Goal: Find contact information: Find contact information

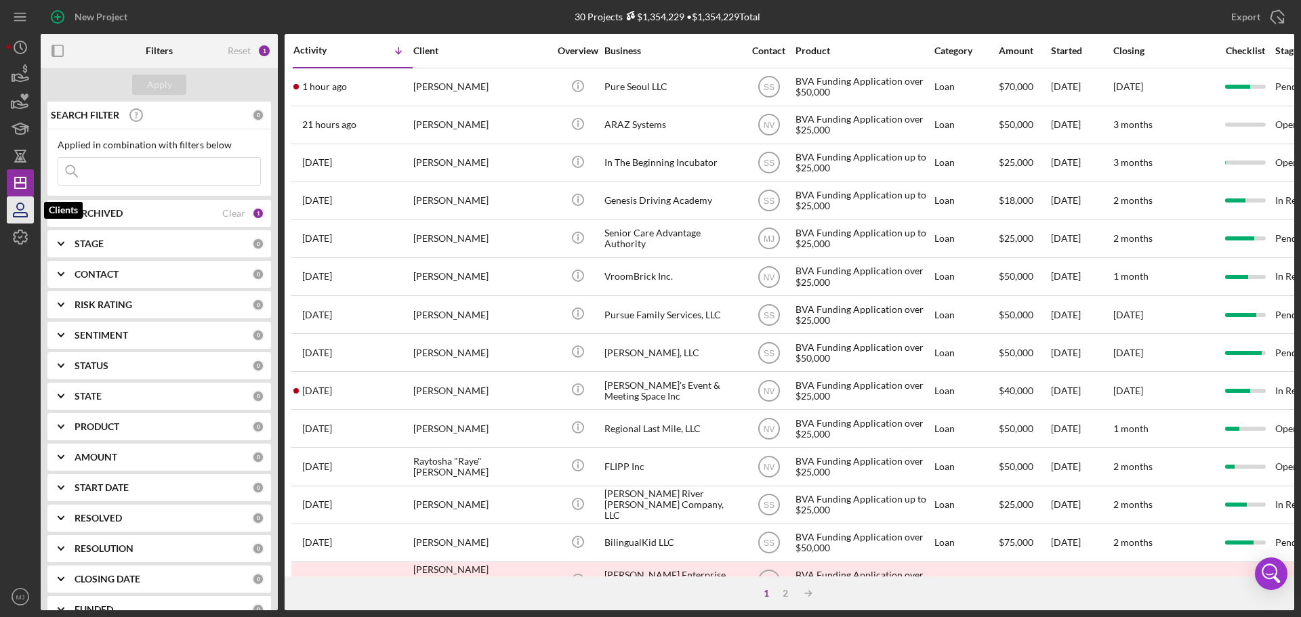
click at [21, 209] on icon "button" at bounding box center [20, 210] width 34 height 34
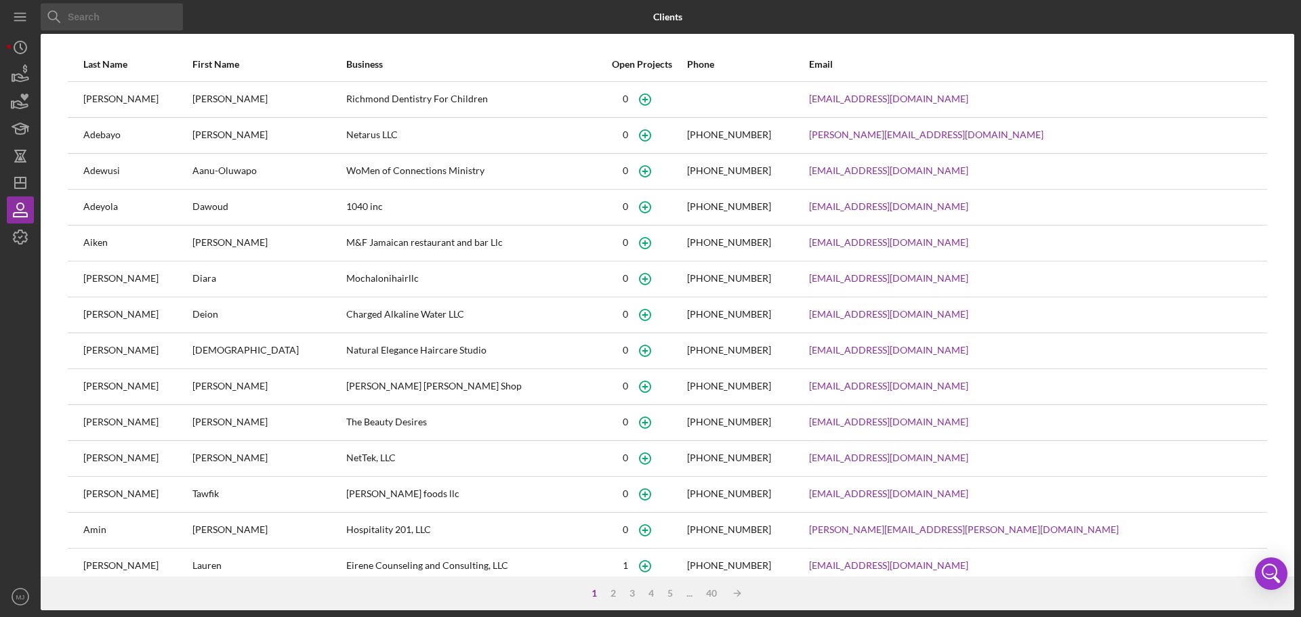
click at [191, 21] on div "Icon/Menu Close" at bounding box center [250, 17] width 418 height 34
click at [184, 13] on div "Icon/Menu Close" at bounding box center [250, 17] width 418 height 34
click at [122, 20] on input at bounding box center [112, 16] width 142 height 27
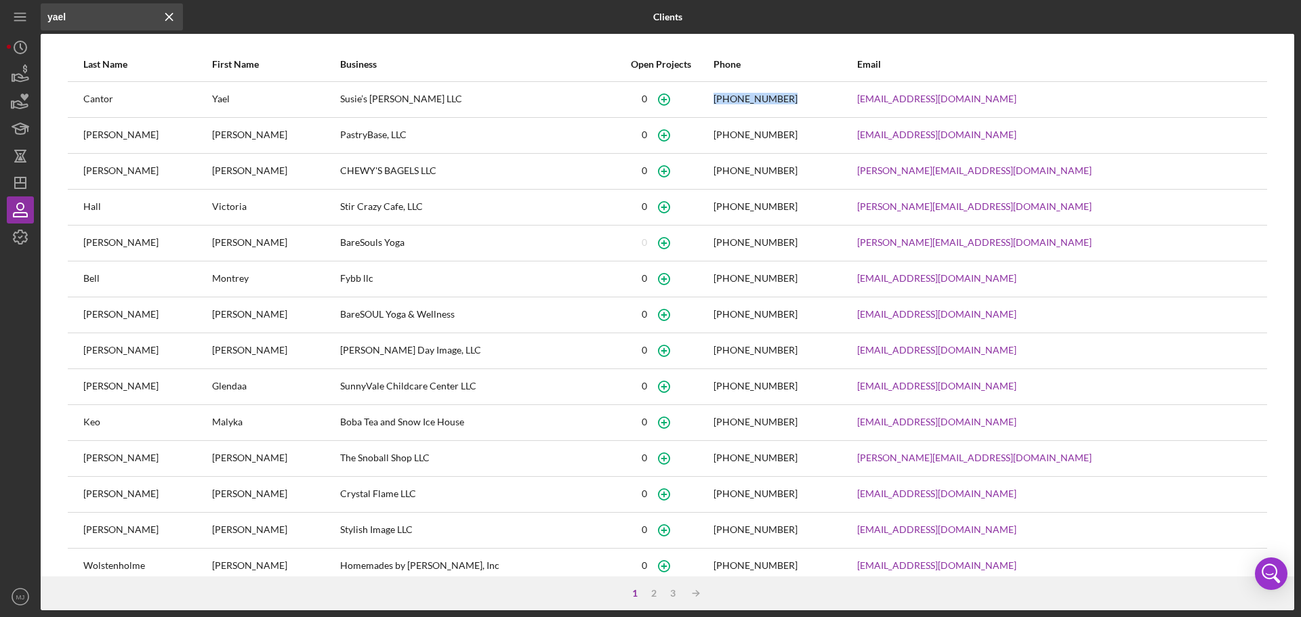
drag, startPoint x: 811, startPoint y: 102, endPoint x: 763, endPoint y: 106, distance: 47.6
click at [763, 106] on tr "[PERSON_NAME]’s [PERSON_NAME] LLC [PHONE_NUMBER] [EMAIL_ADDRESS][DOMAIN_NAME]" at bounding box center [668, 99] width 1200 height 36
drag, startPoint x: 767, startPoint y: 95, endPoint x: 756, endPoint y: 98, distance: 11.4
click at [712, 98] on div "0" at bounding box center [661, 100] width 102 height 34
drag, startPoint x: 829, startPoint y: 100, endPoint x: 766, endPoint y: 102, distance: 63.1
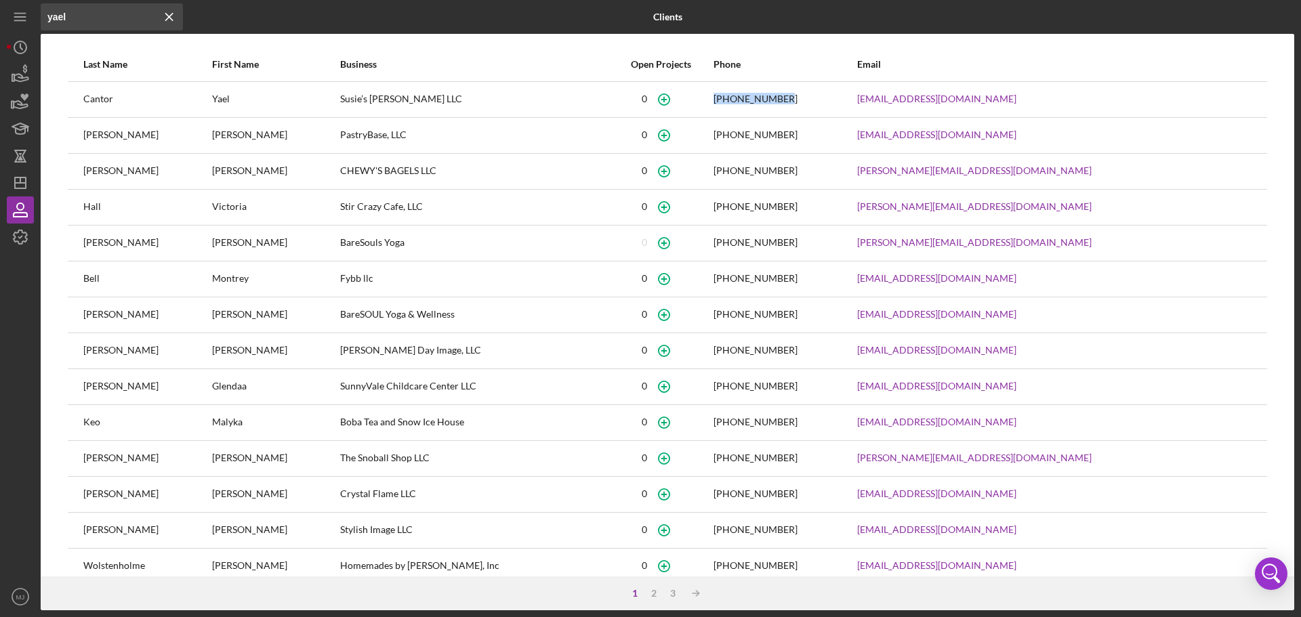
click at [766, 102] on tr "[PERSON_NAME]’s [PERSON_NAME] LLC [PHONE_NUMBER] [EMAIL_ADDRESS][DOMAIN_NAME]" at bounding box center [668, 99] width 1200 height 36
click at [838, 95] on div "[PHONE_NUMBER]" at bounding box center [785, 100] width 142 height 34
drag, startPoint x: 840, startPoint y: 95, endPoint x: 735, endPoint y: 89, distance: 105.2
click at [749, 94] on tr "[PERSON_NAME]’s [PERSON_NAME] LLC [PHONE_NUMBER] [EMAIL_ADDRESS][DOMAIN_NAME]" at bounding box center [668, 99] width 1200 height 36
copy div "[PHONE_NUMBER]"
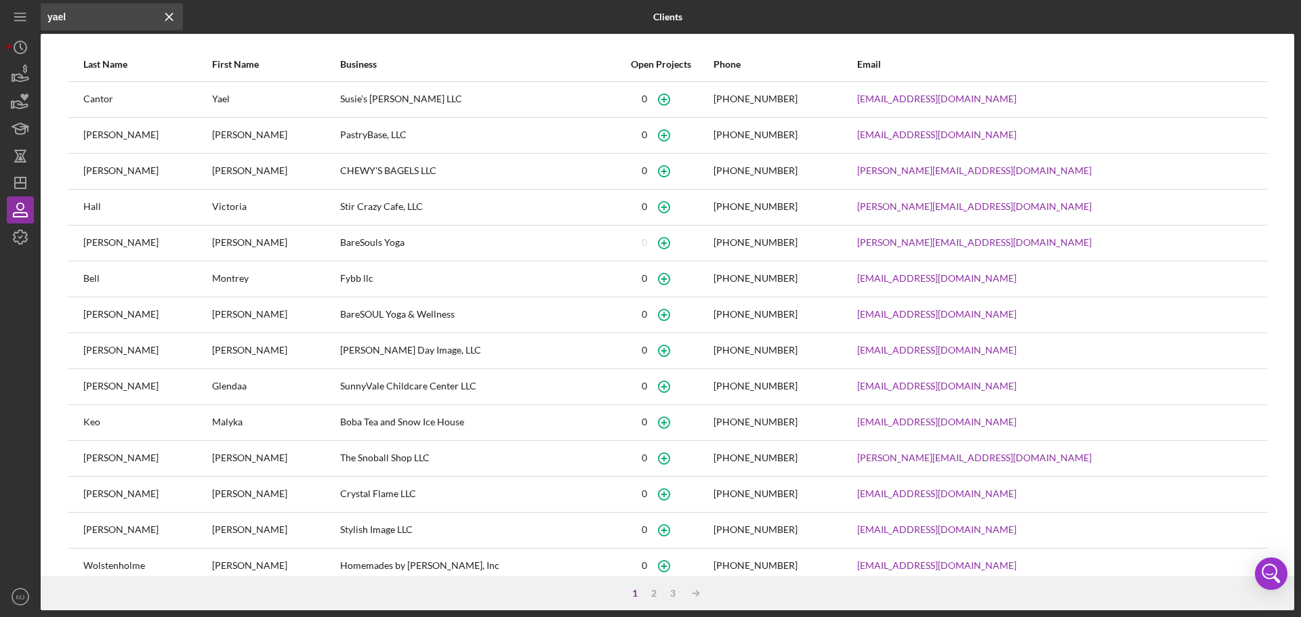
click at [103, 21] on input "yael" at bounding box center [112, 16] width 142 height 27
click at [103, 20] on input "yael" at bounding box center [112, 16] width 142 height 27
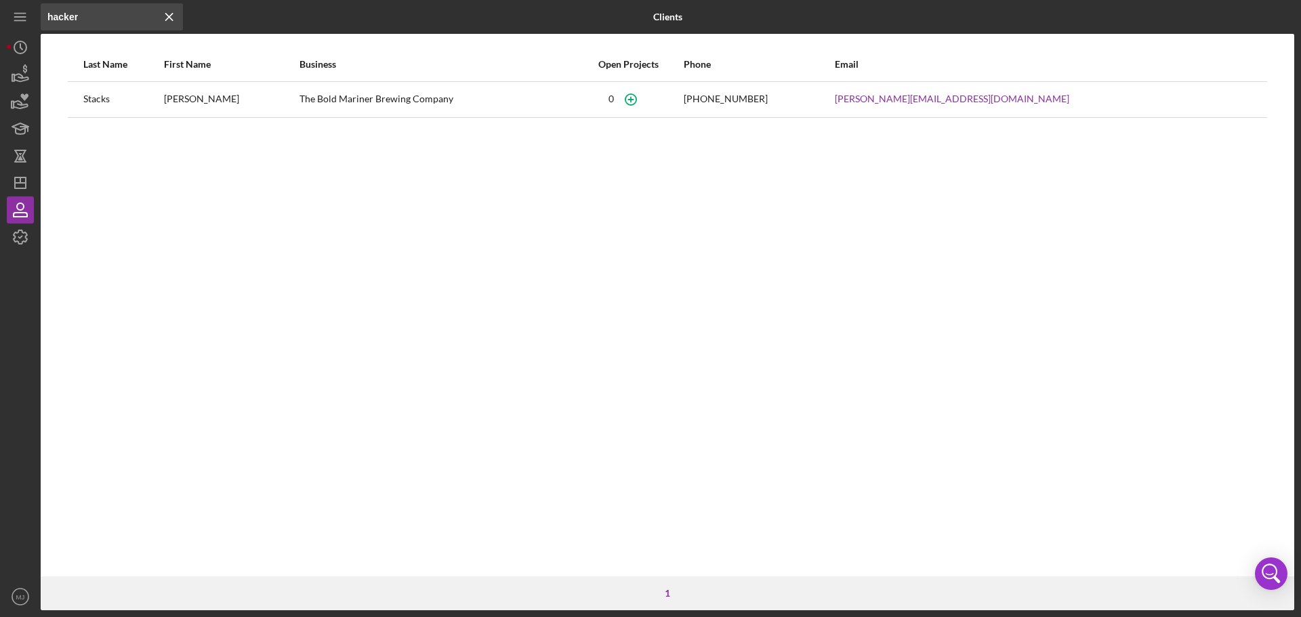
drag, startPoint x: 124, startPoint y: 18, endPoint x: 6, endPoint y: 13, distance: 118.0
click at [13, 14] on div "Icon/Menu Close hacker Icon/Menu Close Clients Last Name First Name Business Op…" at bounding box center [651, 305] width 1288 height 611
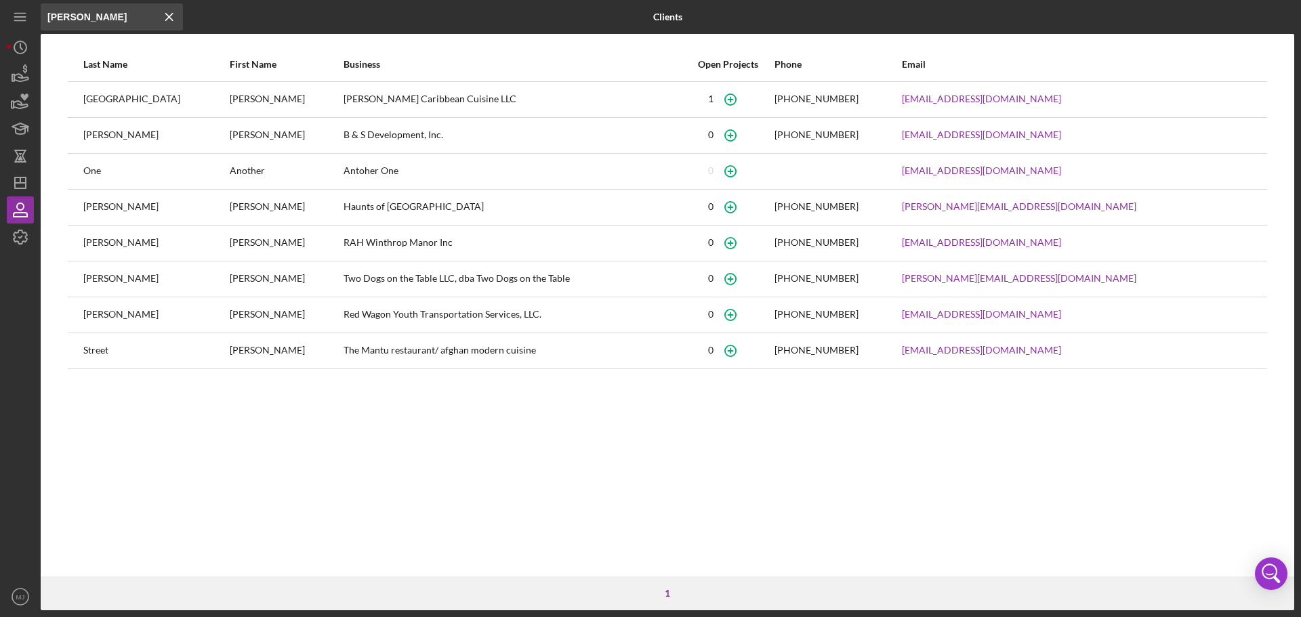
type input "[PERSON_NAME]"
